Goal: Task Accomplishment & Management: Complete application form

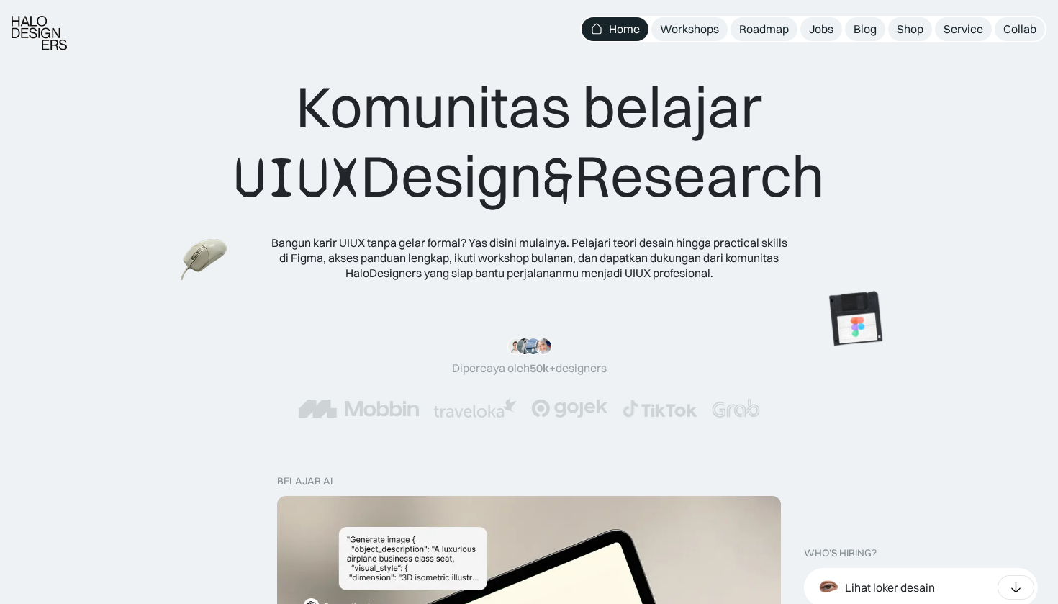
scroll to position [235, 0]
click at [823, 35] on div "Jobs" at bounding box center [821, 29] width 24 height 15
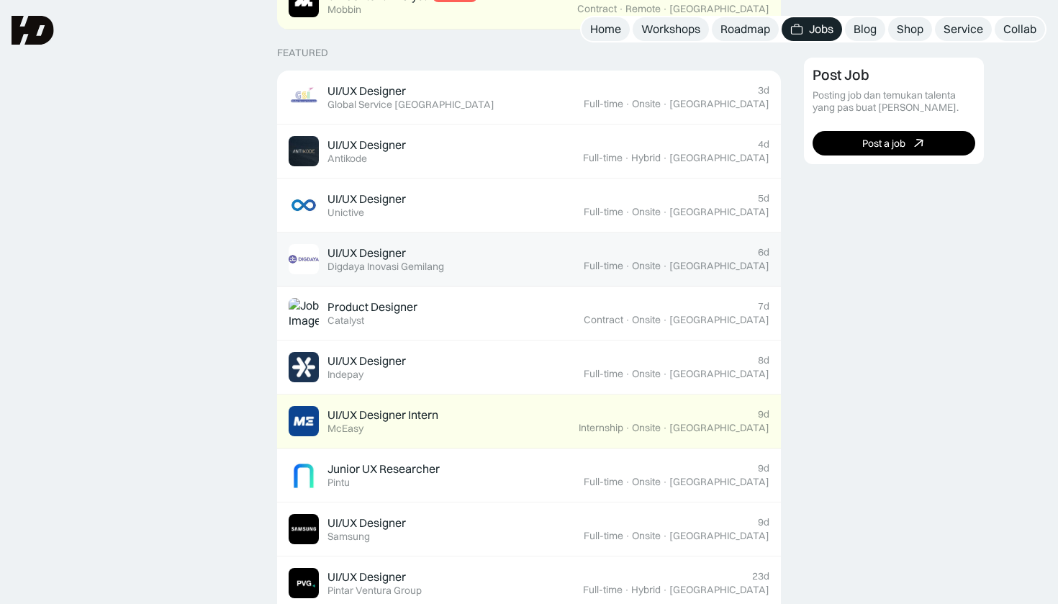
scroll to position [529, 0]
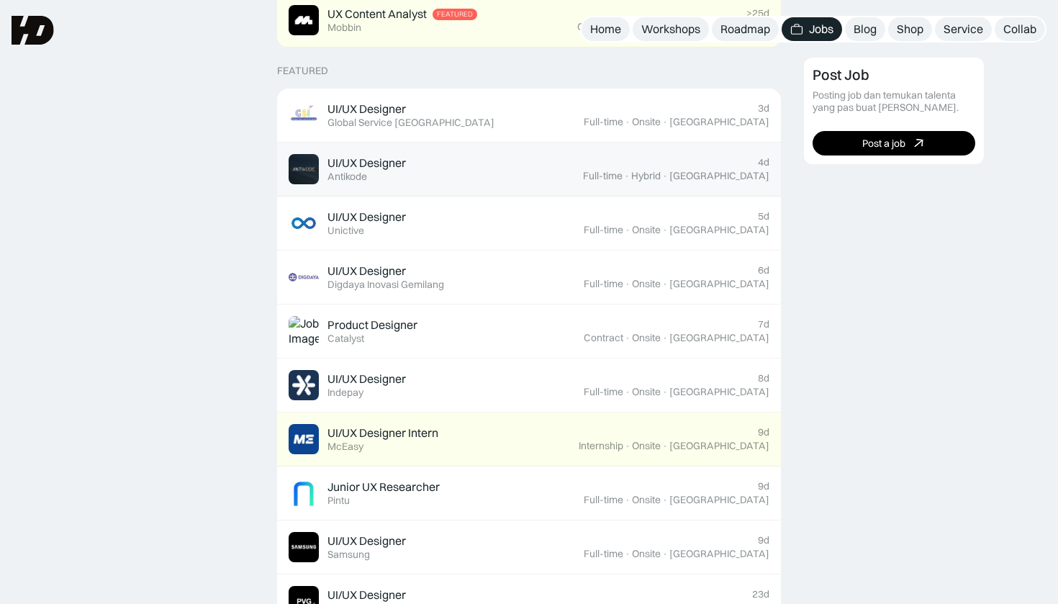
click at [511, 154] on div "UI/UX Designer Featured Antikode" at bounding box center [436, 169] width 294 height 30
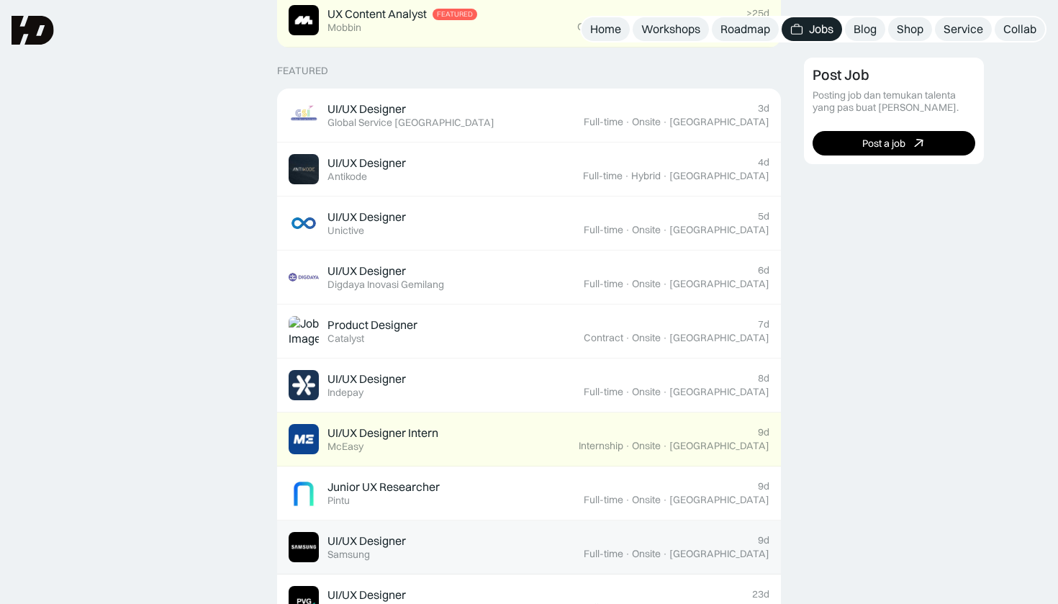
click at [528, 546] on div "UI/UX Designer Featured Samsung" at bounding box center [436, 547] width 295 height 30
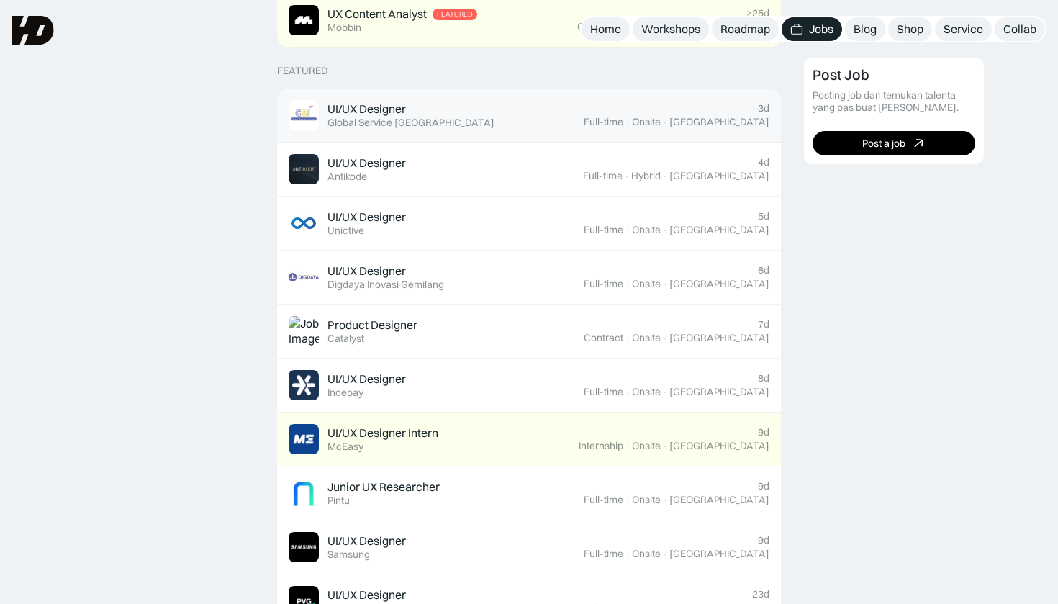
click at [440, 115] on div "UI/UX Designer Featured Global Service Indonesia" at bounding box center [436, 115] width 295 height 30
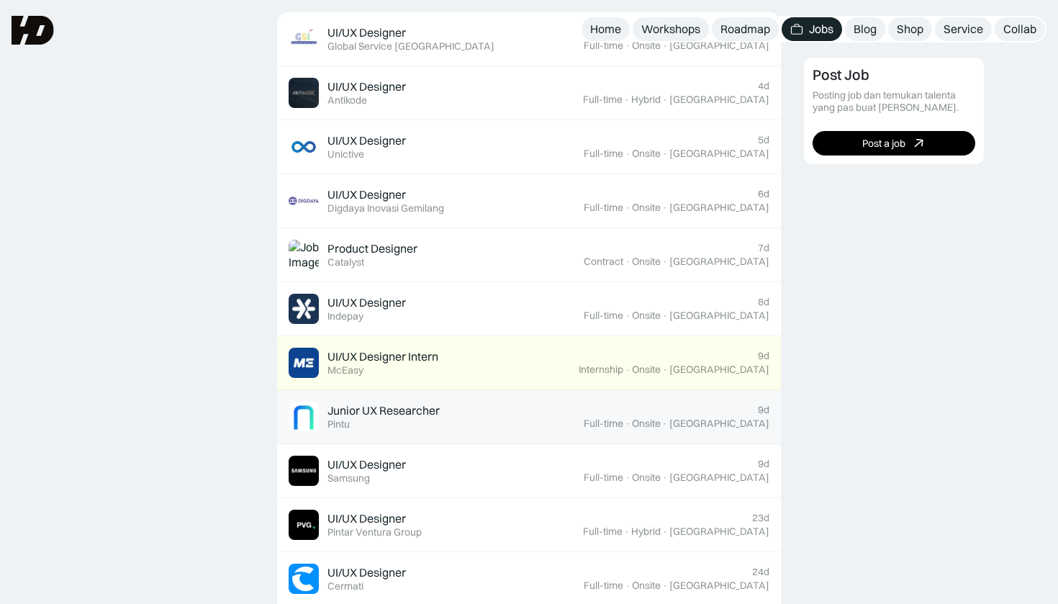
scroll to position [582, 0]
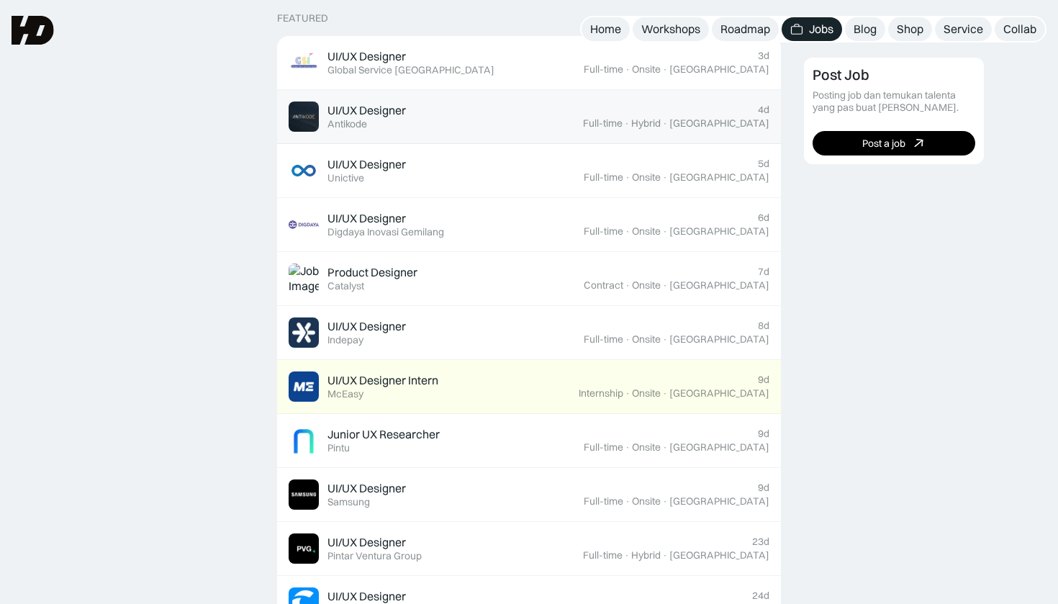
click at [489, 119] on div "UI/UX Designer Featured Antikode" at bounding box center [436, 116] width 294 height 30
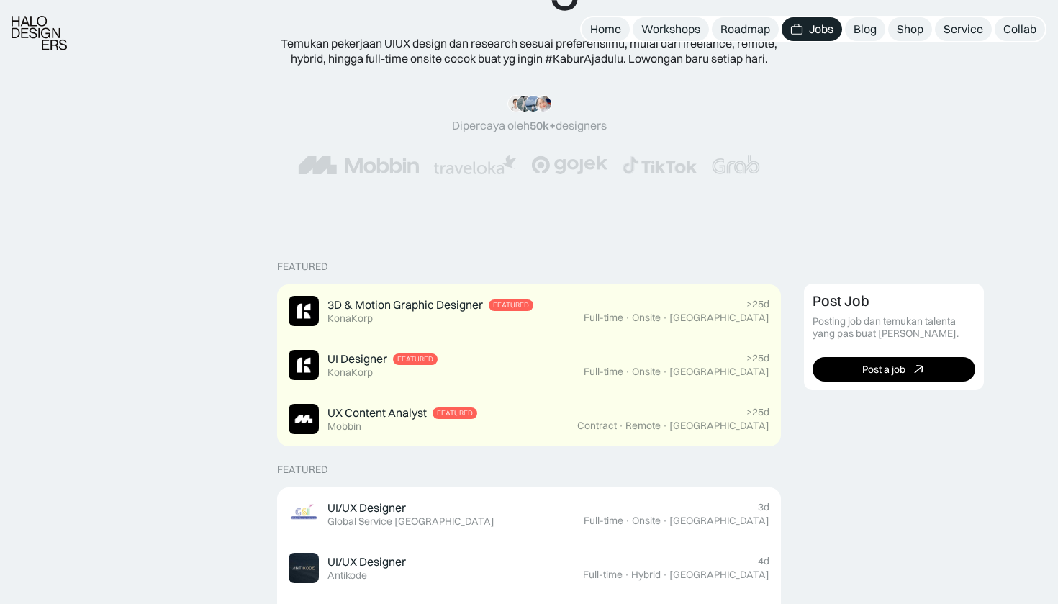
scroll to position [169, 0]
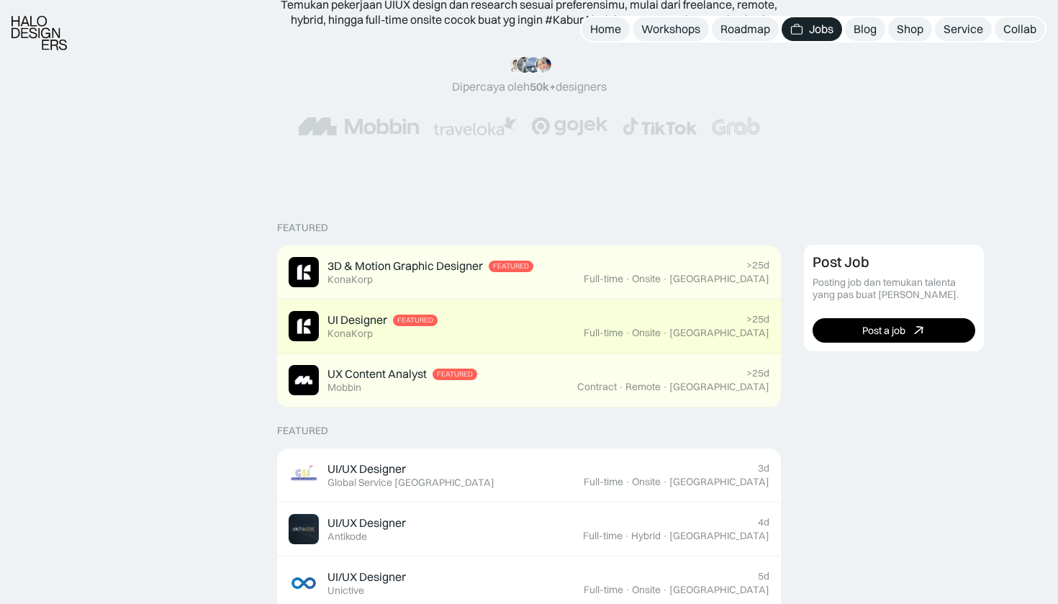
click at [441, 320] on div "UI Designer Featured KonaKorp" at bounding box center [436, 326] width 295 height 30
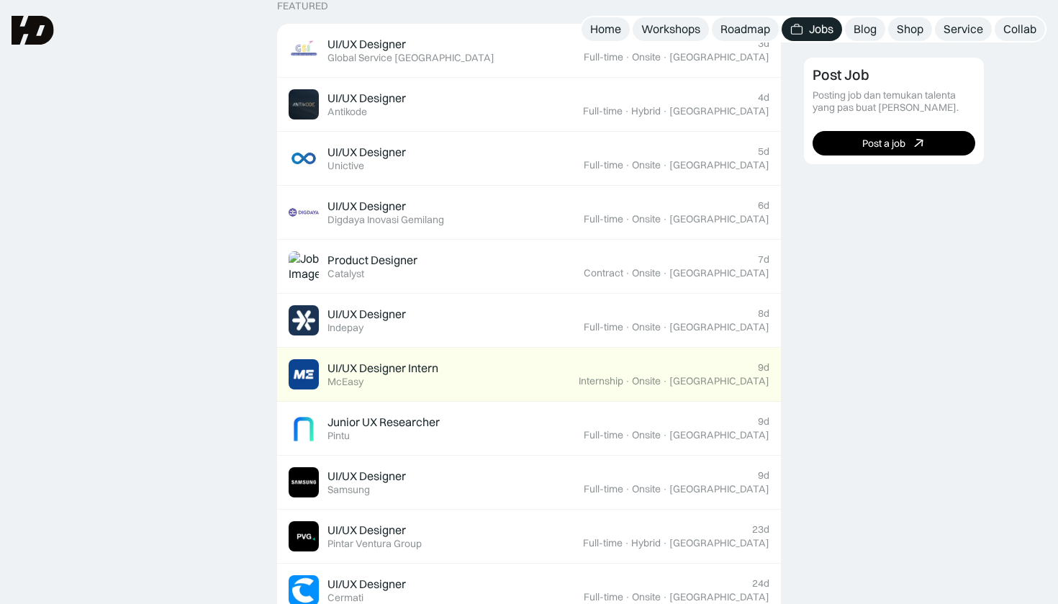
scroll to position [592, 0]
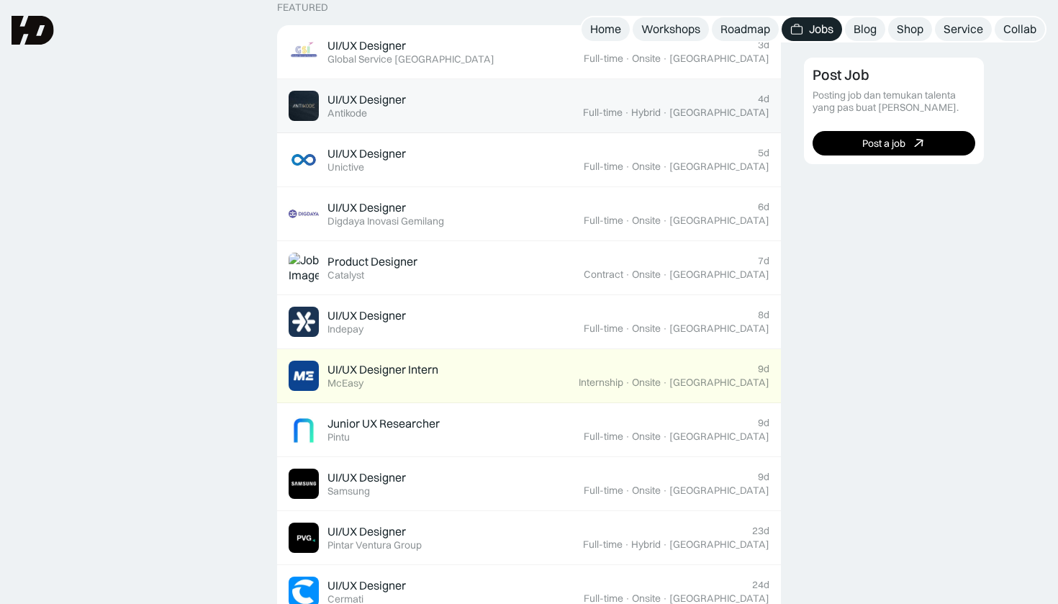
click at [484, 79] on link "UI/UX Designer Featured Antikode 4d Full-time · Hybrid · Tangerang" at bounding box center [529, 106] width 504 height 54
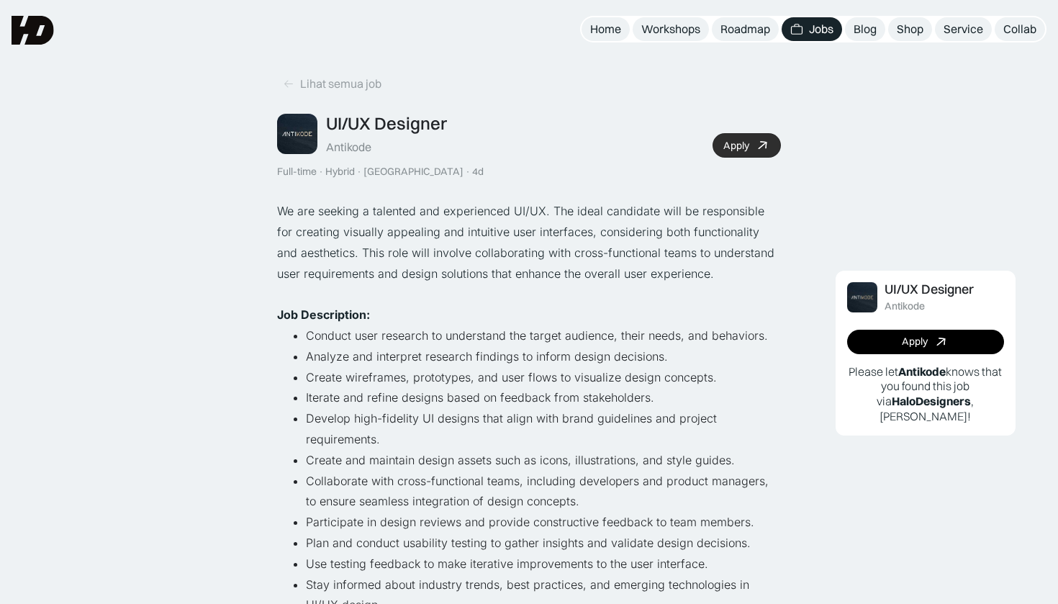
click at [740, 137] on link "Apply" at bounding box center [747, 145] width 68 height 24
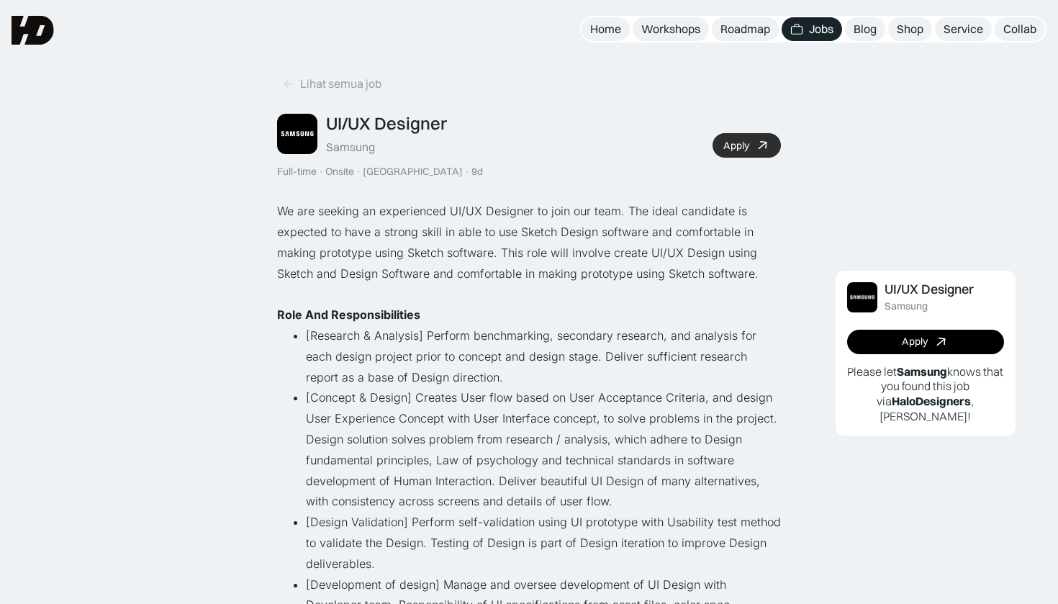
click at [751, 145] on link "Apply" at bounding box center [747, 145] width 68 height 24
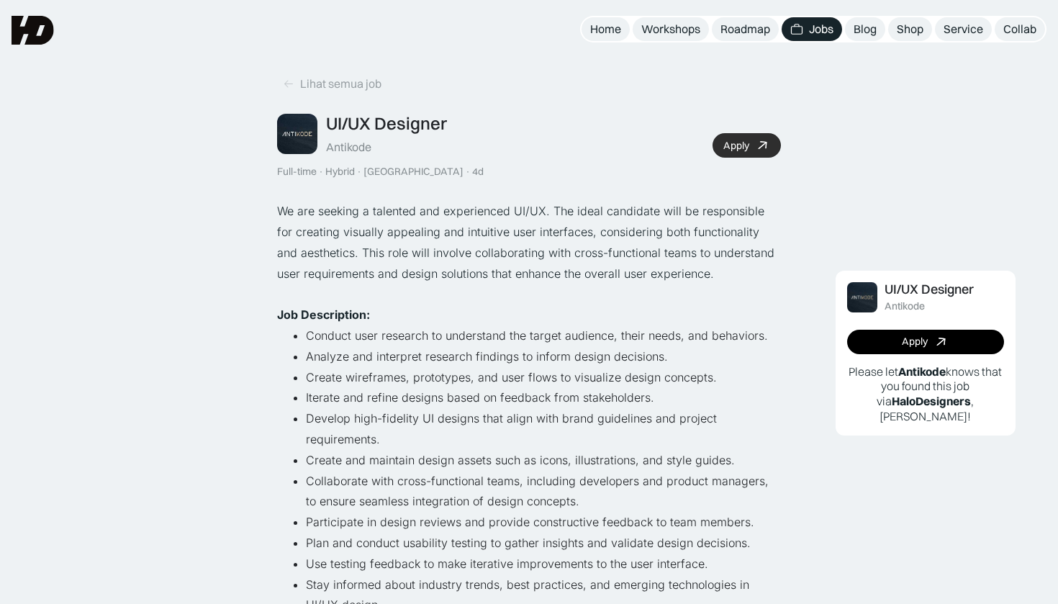
click at [736, 143] on div "Apply" at bounding box center [736, 146] width 26 height 12
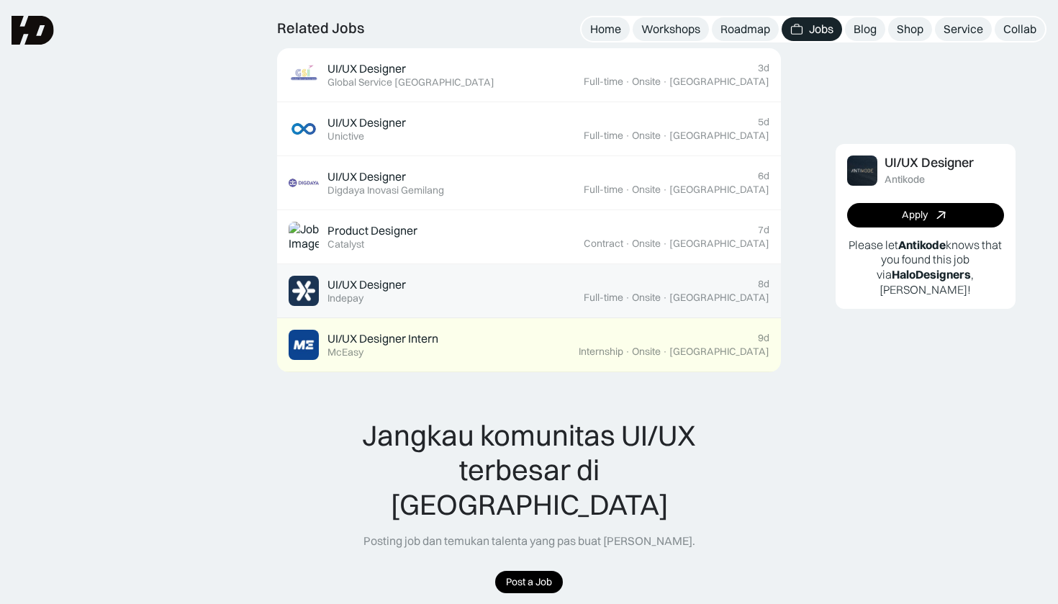
scroll to position [891, 0]
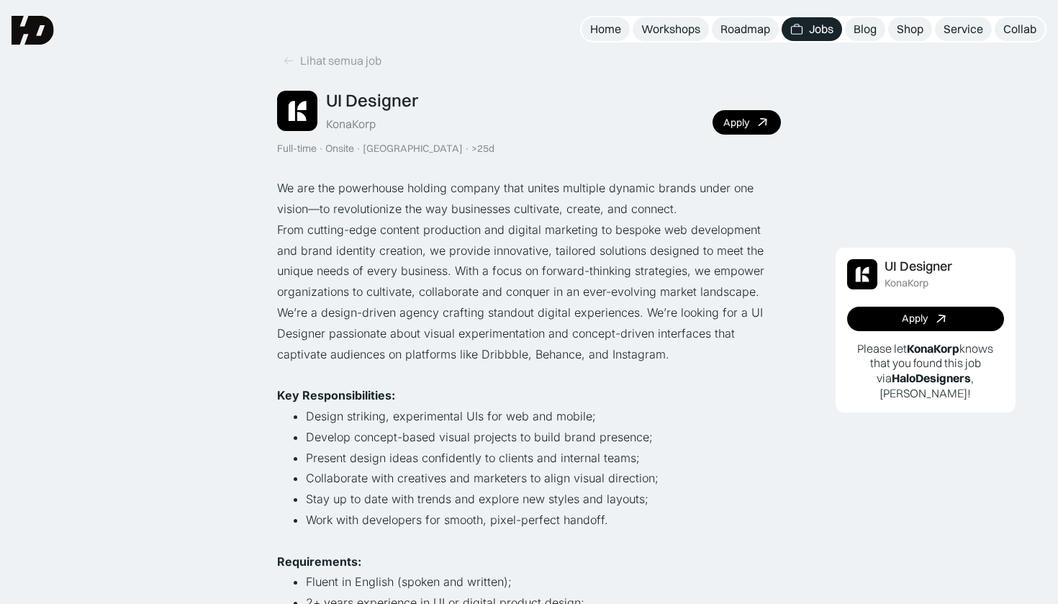
scroll to position [23, 0]
click at [733, 117] on div "Apply" at bounding box center [736, 123] width 26 height 12
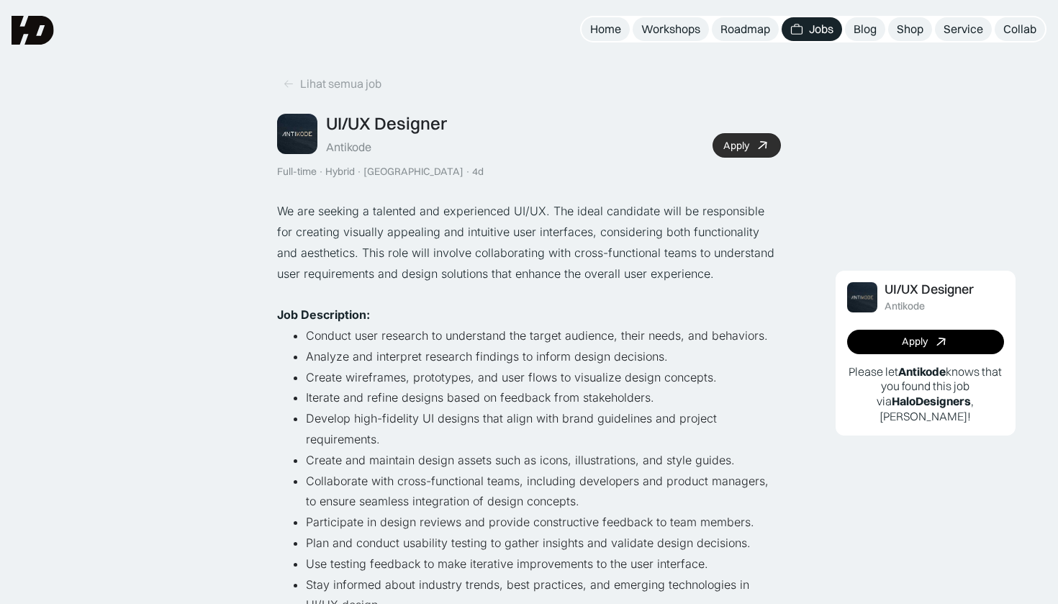
click at [757, 135] on link "Apply" at bounding box center [747, 145] width 68 height 24
